Goal: Transaction & Acquisition: Purchase product/service

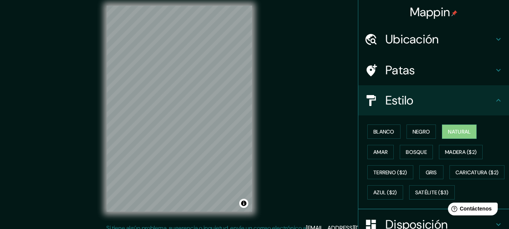
scroll to position [6, 0]
click at [417, 133] on font "Negro" at bounding box center [422, 131] width 18 height 7
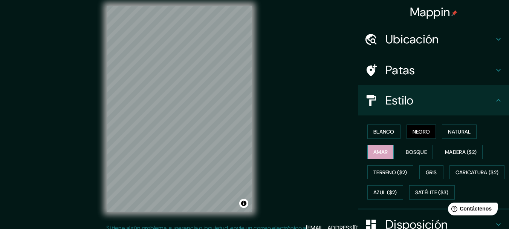
click at [380, 152] on font "Amar" at bounding box center [380, 151] width 14 height 7
click at [459, 150] on font "Madera ($2)" at bounding box center [461, 151] width 32 height 7
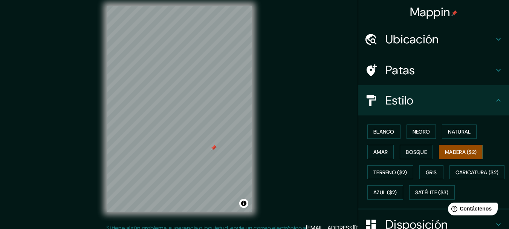
click at [213, 147] on div at bounding box center [214, 148] width 6 height 6
click at [220, 159] on div at bounding box center [222, 160] width 6 height 6
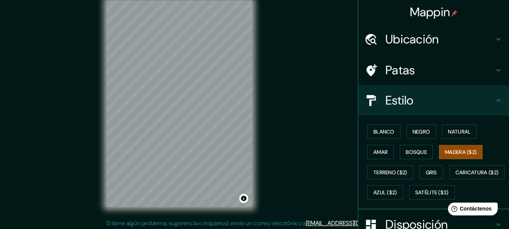
scroll to position [13, 0]
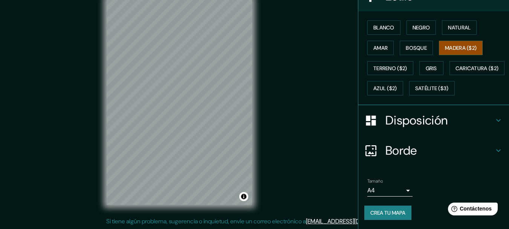
click at [408, 127] on font "Disposición" at bounding box center [416, 120] width 62 height 16
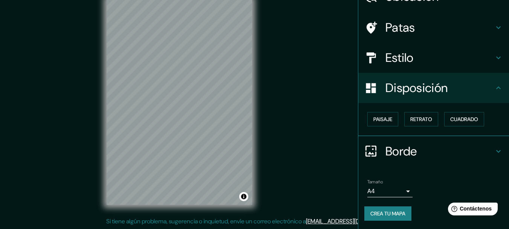
scroll to position [43, 0]
click at [388, 122] on button "Paisaje" at bounding box center [382, 119] width 31 height 14
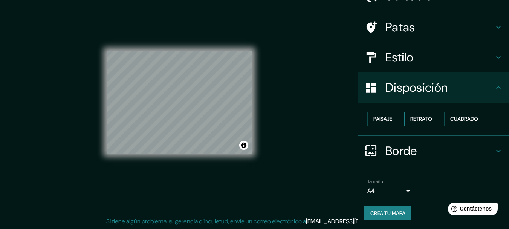
click at [417, 121] on font "Retrato" at bounding box center [421, 118] width 22 height 7
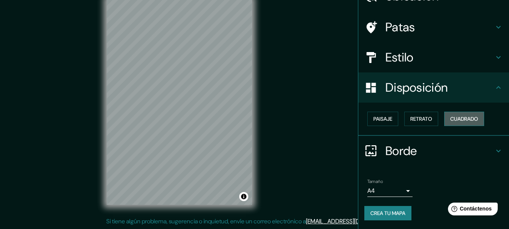
click at [466, 121] on font "Cuadrado" at bounding box center [464, 118] width 28 height 7
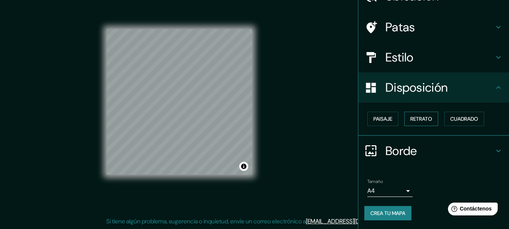
click at [427, 117] on font "Retrato" at bounding box center [421, 118] width 22 height 7
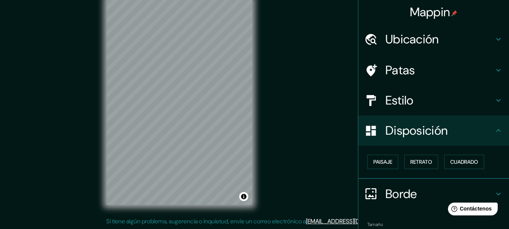
scroll to position [0, 0]
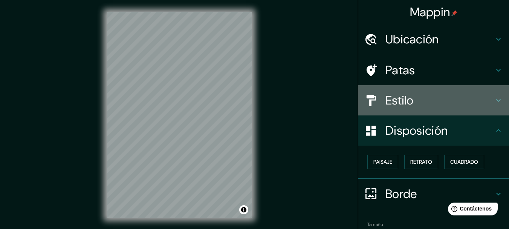
click at [421, 92] on div "Estilo" at bounding box center [433, 100] width 151 height 30
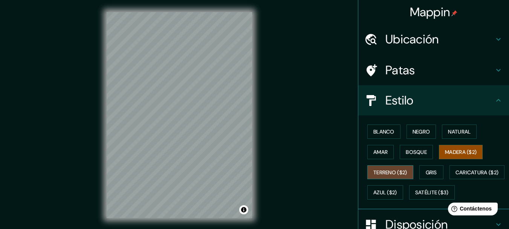
click at [378, 173] on font "Terreno ($2)" at bounding box center [390, 172] width 34 height 7
click at [430, 170] on font "Gris" at bounding box center [431, 172] width 11 height 7
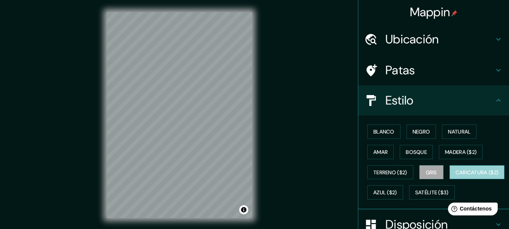
click at [456, 176] on font "Caricatura ($2)" at bounding box center [477, 172] width 43 height 7
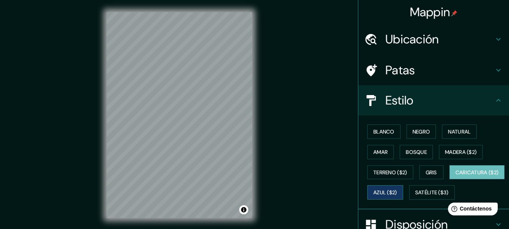
click at [397, 193] on font "Azul ($2)" at bounding box center [385, 192] width 24 height 7
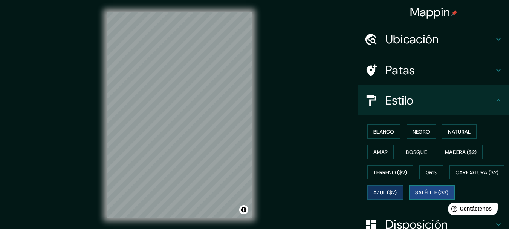
click at [415, 196] on font "Satélite ($3)" at bounding box center [432, 192] width 34 height 7
click at [397, 191] on font "Azul ($2)" at bounding box center [385, 192] width 24 height 7
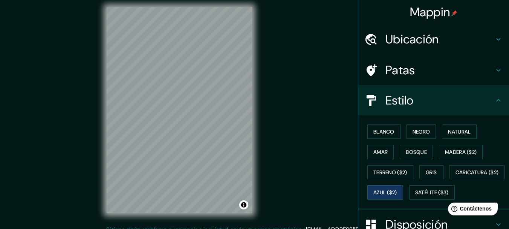
scroll to position [6, 0]
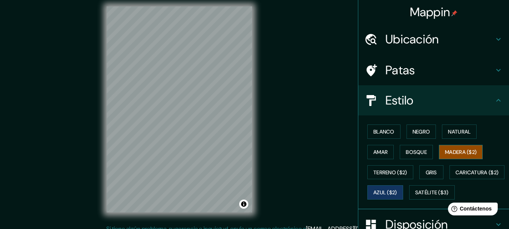
click at [451, 152] on font "Madera ($2)" at bounding box center [461, 151] width 32 height 7
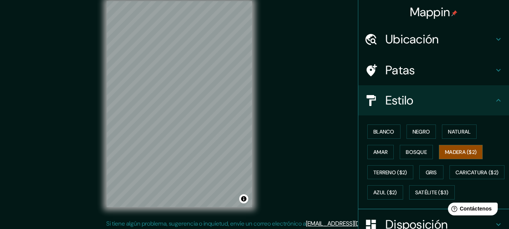
scroll to position [13, 0]
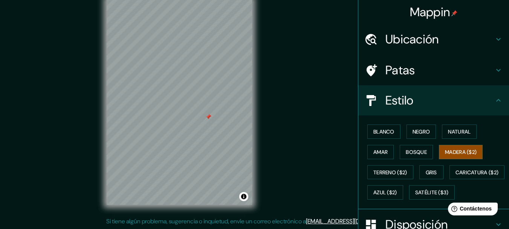
click at [210, 116] on div at bounding box center [208, 117] width 6 height 6
click at [406, 149] on font "Bosque" at bounding box center [416, 151] width 21 height 7
click at [381, 144] on div "Blanco Negro Natural [PERSON_NAME] ($2) Terreno ($2) Gris Caricatura ($2) Azul …" at bounding box center [436, 161] width 145 height 81
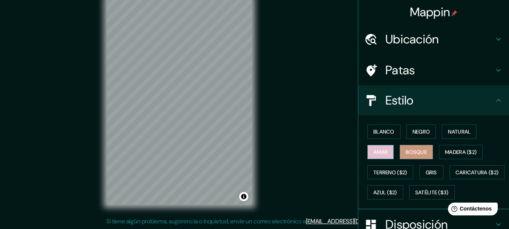
click at [380, 148] on font "Amar" at bounding box center [380, 151] width 14 height 7
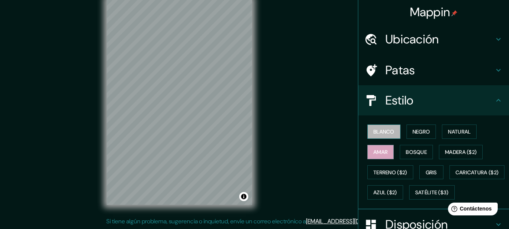
click at [379, 135] on font "Blanco" at bounding box center [383, 131] width 21 height 7
click at [413, 131] on font "Negro" at bounding box center [422, 131] width 18 height 7
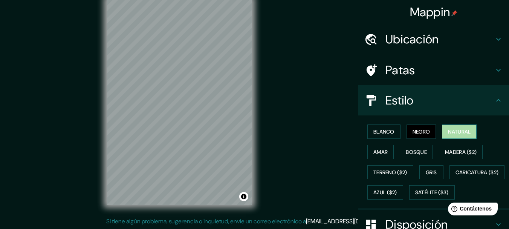
click at [468, 132] on font "Natural" at bounding box center [459, 131] width 23 height 7
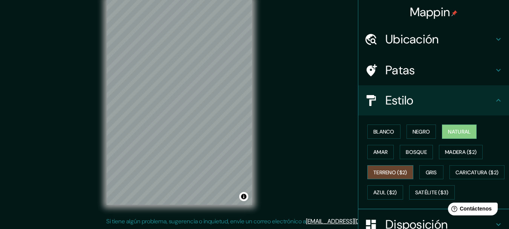
click at [384, 174] on font "Terreno ($2)" at bounding box center [390, 172] width 34 height 7
click at [435, 170] on button "Gris" at bounding box center [431, 172] width 24 height 14
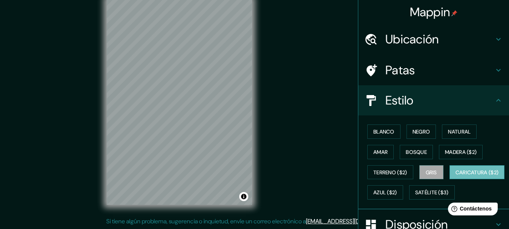
click at [456, 176] on font "Caricatura ($2)" at bounding box center [477, 172] width 43 height 7
click at [417, 134] on font "Negro" at bounding box center [422, 131] width 18 height 7
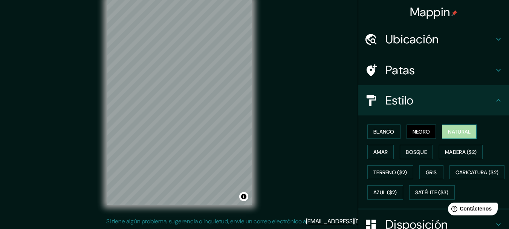
click at [460, 134] on font "Natural" at bounding box center [459, 131] width 23 height 7
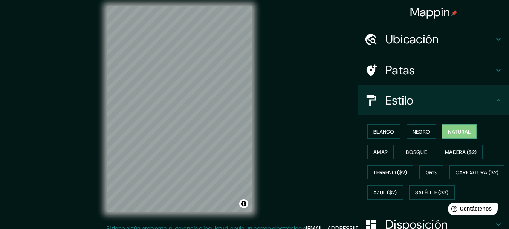
scroll to position [0, 0]
